Goal: Task Accomplishment & Management: Use online tool/utility

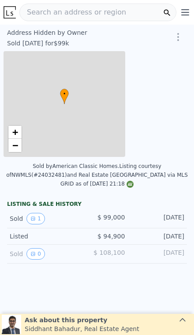
type input "-$ 107,533"
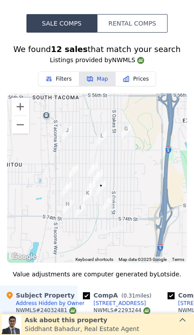
scroll to position [873, 0]
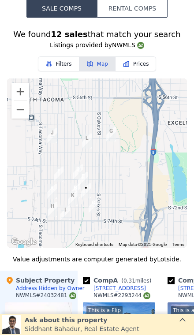
click at [17, 87] on button "Zoom in" at bounding box center [20, 92] width 18 height 18
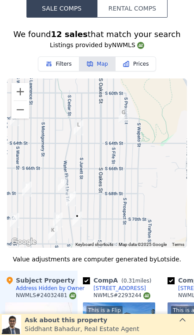
click at [17, 87] on button "Zoom in" at bounding box center [20, 92] width 18 height 18
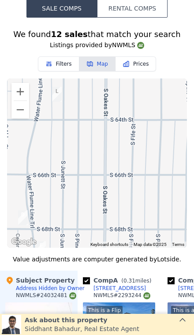
click at [20, 102] on button "Zoom out" at bounding box center [20, 110] width 18 height 18
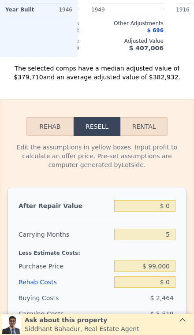
scroll to position [1386, 0]
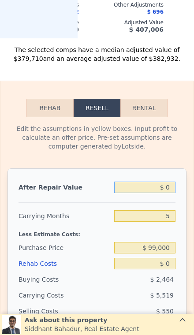
click at [164, 182] on input "$ 0" at bounding box center [144, 187] width 61 height 11
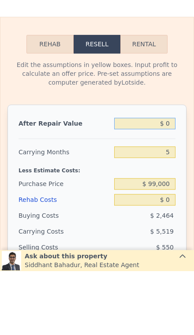
type input "$ 40"
type input "-$ 107,496"
type input "$ 400"
type input "-$ 107,161"
type input "$ 4,000"
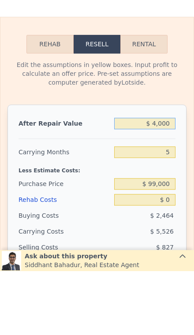
type input "-$ 103,817"
type input "$ 40,000"
type input "-$ 70,373"
type input "$ 400,000"
type input "$ 264,068"
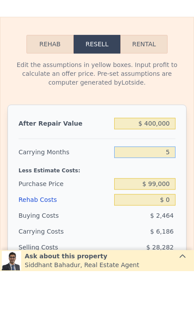
click at [161, 210] on input "5" at bounding box center [144, 215] width 61 height 11
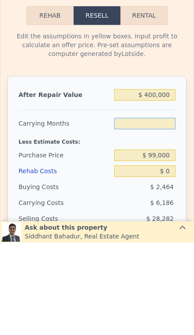
type input "3"
type input "$ 266,542"
type input "3"
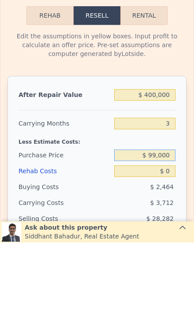
click at [163, 242] on input "$ 99,000" at bounding box center [144, 247] width 61 height 11
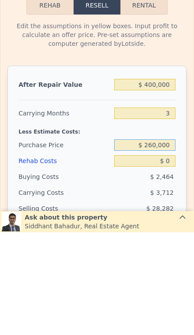
type input "$ 260,000"
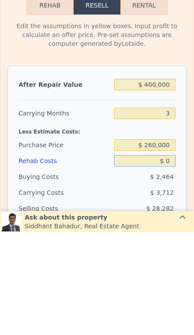
click at [167, 258] on input "$ 0" at bounding box center [144, 263] width 61 height 11
type input "$ 98,887"
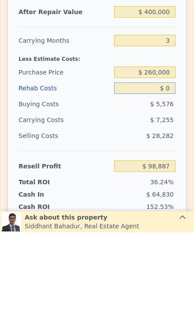
scroll to position [1458, 0]
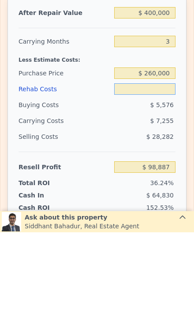
type input "$ 4"
type input "$ 98,883"
type input "$ 40"
type input "$ 98,846"
type input "$ 400"
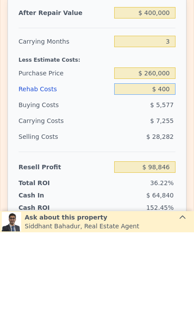
type input "$ 98,472"
type input "$ 4,000"
type input "$ 94,736"
type input "$ 40,000"
type input "$ 57,368"
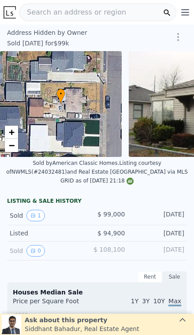
scroll to position [0, 0]
click at [41, 15] on span "Search an address or region" at bounding box center [73, 12] width 106 height 11
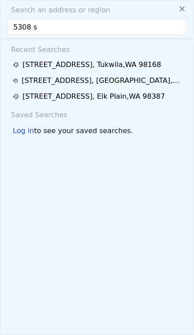
type input "5308 [PERSON_NAME]"
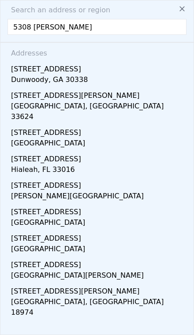
type input "$ 380,000"
type input "5"
type input "$ 0"
type input "$ 245,489"
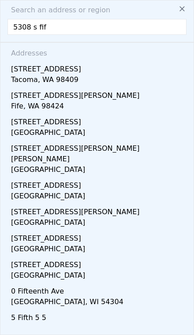
type input "5308 s fife"
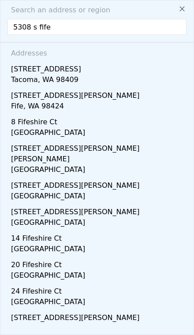
click at [17, 79] on div "Tacoma, WA 98409" at bounding box center [98, 81] width 175 height 12
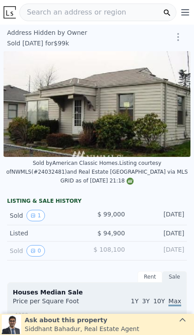
click at [37, 14] on span "Search an address or region" at bounding box center [73, 12] width 106 height 11
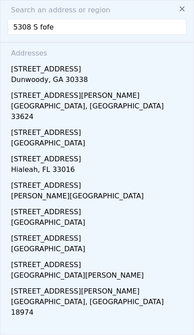
type input "5308 S fife"
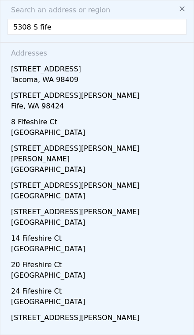
click at [22, 73] on div "[STREET_ADDRESS]" at bounding box center [98, 67] width 175 height 14
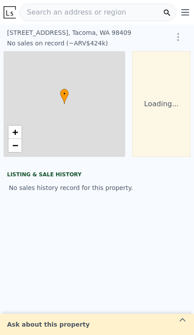
type input "$ 424,000"
type input "6"
type input "$ 29,999"
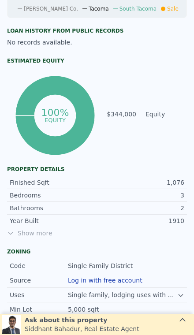
scroll to position [369, 0]
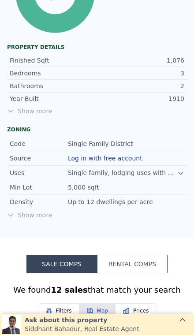
click at [28, 108] on span "Show more" at bounding box center [97, 111] width 180 height 9
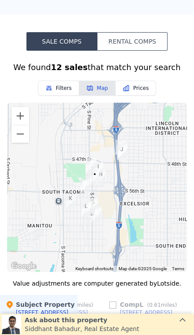
scroll to position [863, 0]
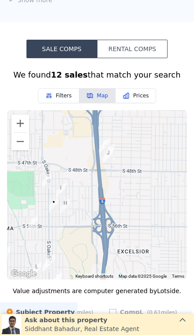
click at [18, 127] on button "Zoom in" at bounding box center [20, 124] width 18 height 18
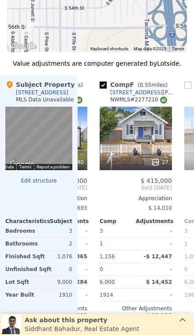
scroll to position [0, 402]
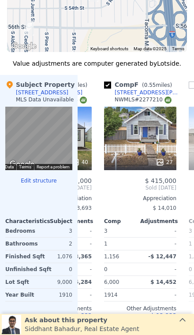
click at [125, 140] on div "27" at bounding box center [140, 138] width 72 height 63
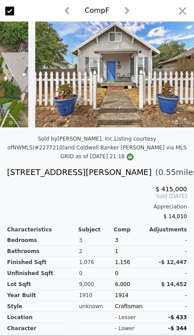
click at [179, 14] on icon "button" at bounding box center [182, 11] width 12 height 12
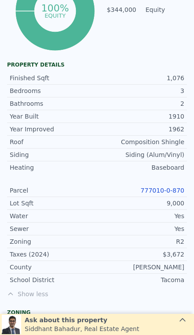
scroll to position [465, 0]
click at [145, 246] on div "Zoning R2" at bounding box center [97, 241] width 180 height 13
click at [171, 193] on link "777010-0-870" at bounding box center [163, 190] width 44 height 7
